Goal: Task Accomplishment & Management: Manage account settings

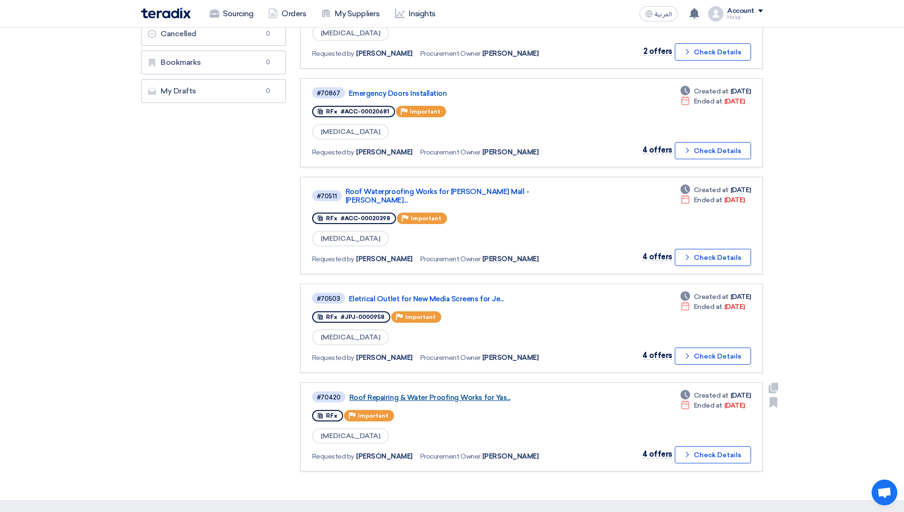
click at [457, 393] on link "Roof Repairing & Water Proofing Works for Yas..." at bounding box center [468, 397] width 238 height 9
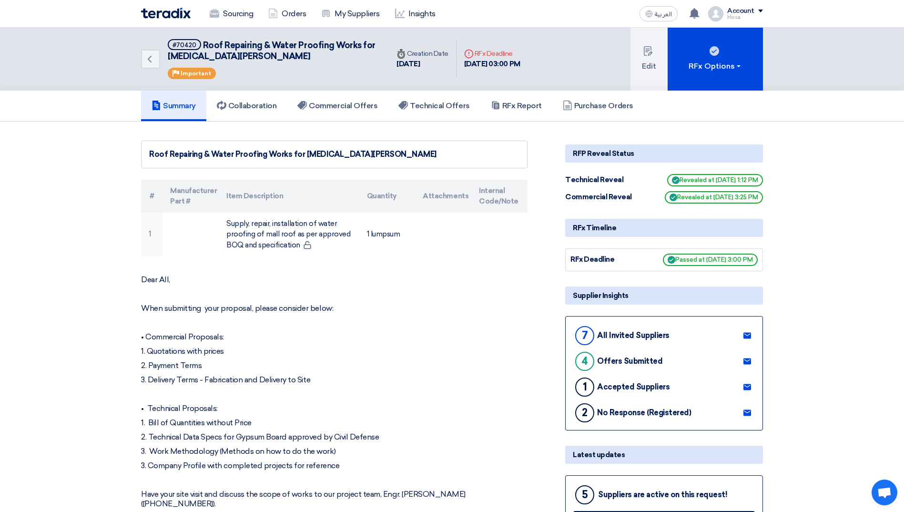
click at [760, 10] on span at bounding box center [760, 11] width 5 height 3
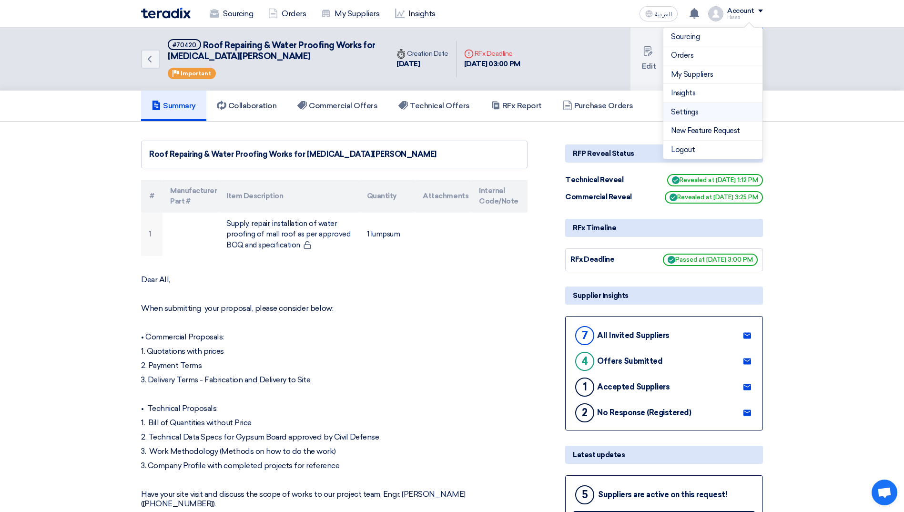
click at [713, 107] on link "Settings" at bounding box center [713, 112] width 84 height 11
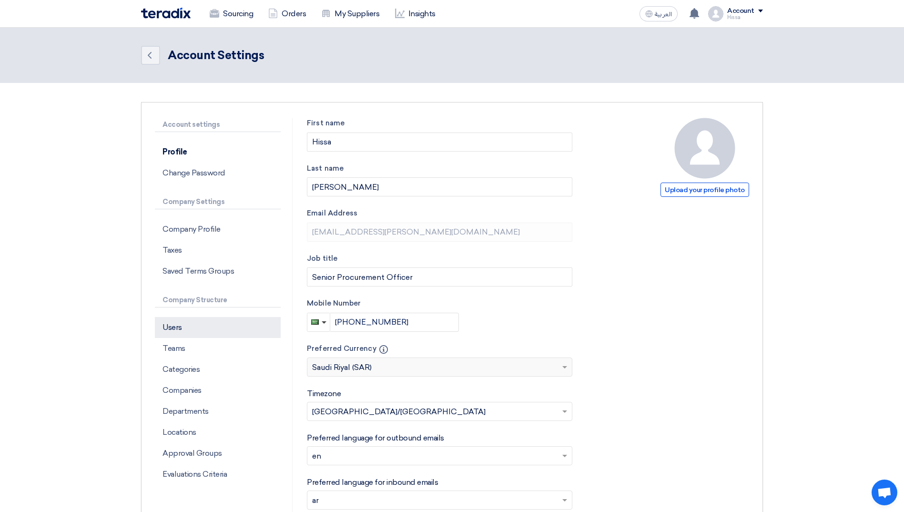
click at [169, 334] on p "Users" at bounding box center [218, 327] width 126 height 21
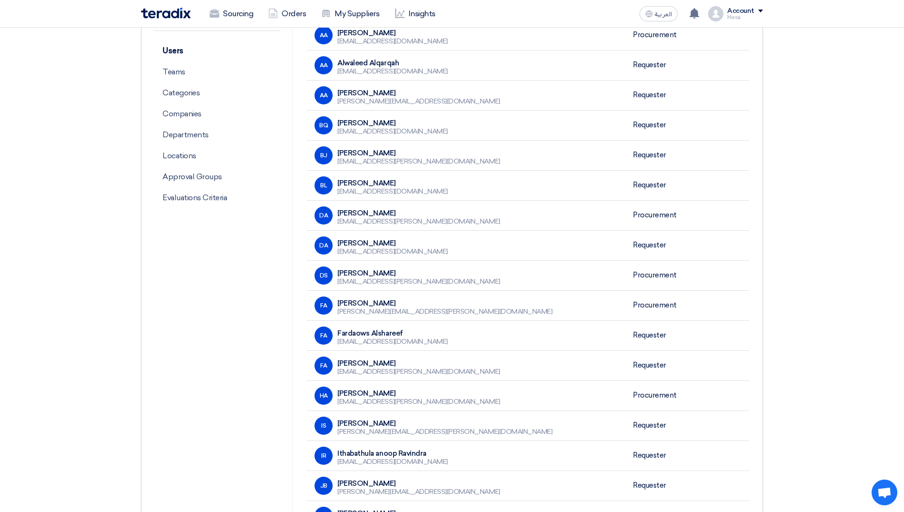
scroll to position [381, 0]
